Goal: Subscribe to service/newsletter

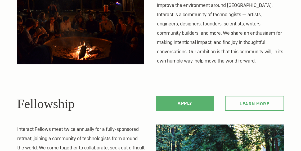
scroll to position [117, 0]
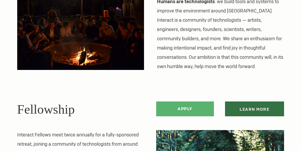
click at [240, 111] on link "Learn more" at bounding box center [254, 108] width 59 height 15
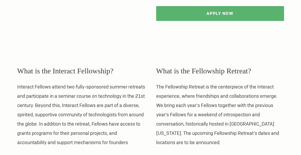
scroll to position [72, 0]
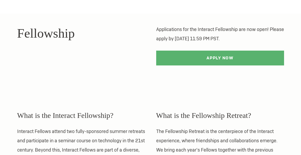
scroll to position [0, 0]
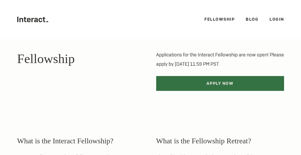
click at [227, 80] on link "Apply Now" at bounding box center [220, 83] width 128 height 15
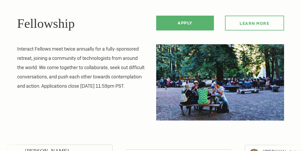
scroll to position [204, 0]
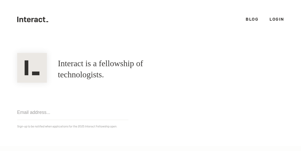
scroll to position [32, 0]
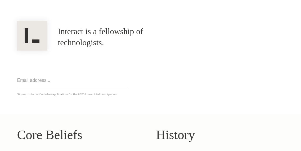
click at [82, 78] on input "email" at bounding box center [72, 80] width 111 height 15
type input "[EMAIL_ADDRESS][PERSON_NAME][DOMAIN_NAME]"
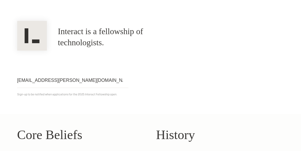
click at [90, 82] on input "makabe.aberle@gmail.com" at bounding box center [72, 80] width 111 height 15
click input "Get notified" at bounding box center [0, 0] width 0 height 0
